Goal: Task Accomplishment & Management: Manage account settings

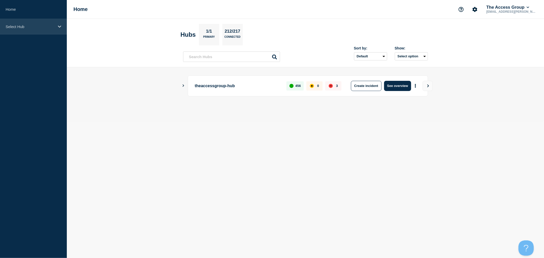
click at [48, 24] on div "Select Hub" at bounding box center [33, 27] width 67 height 16
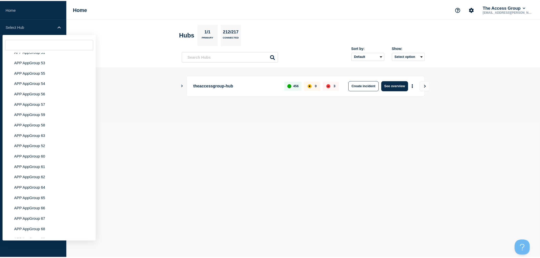
scroll to position [2028, 0]
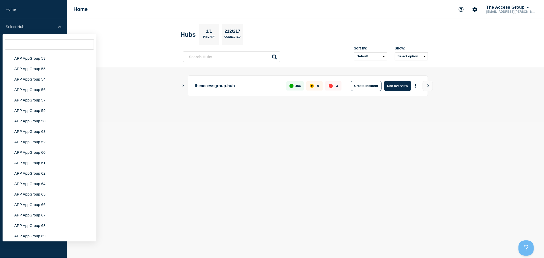
click at [29, 252] on li "Manasa test" at bounding box center [50, 257] width 94 height 10
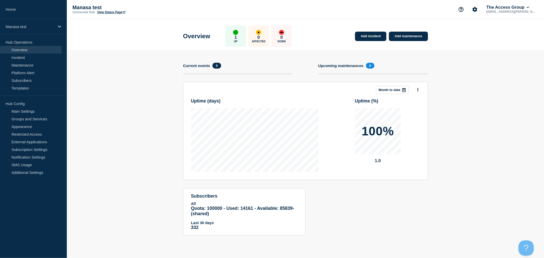
click at [507, 60] on section "Add incident Add maintenance Current events 0 Upcoming maintenances 0 This mont…" at bounding box center [306, 146] width 478 height 193
click at [474, 8] on icon "Account settings" at bounding box center [475, 9] width 5 height 5
click at [477, 29] on link "Team Members" at bounding box center [477, 30] width 26 height 4
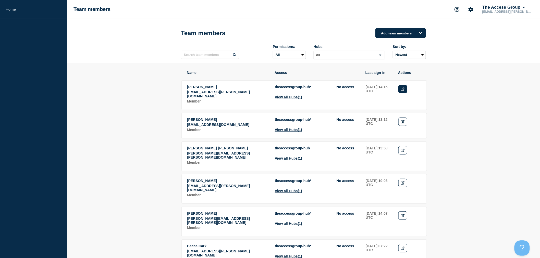
click at [403, 93] on link "Edit" at bounding box center [402, 89] width 9 height 8
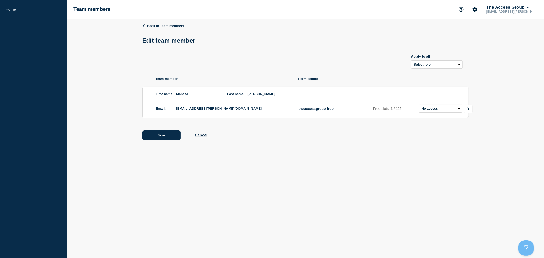
click at [469, 112] on link "Go to Connected Hubs" at bounding box center [468, 109] width 9 height 9
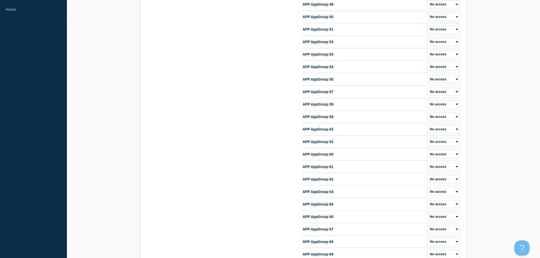
scroll to position [2539, 0]
